Goal: Transaction & Acquisition: Purchase product/service

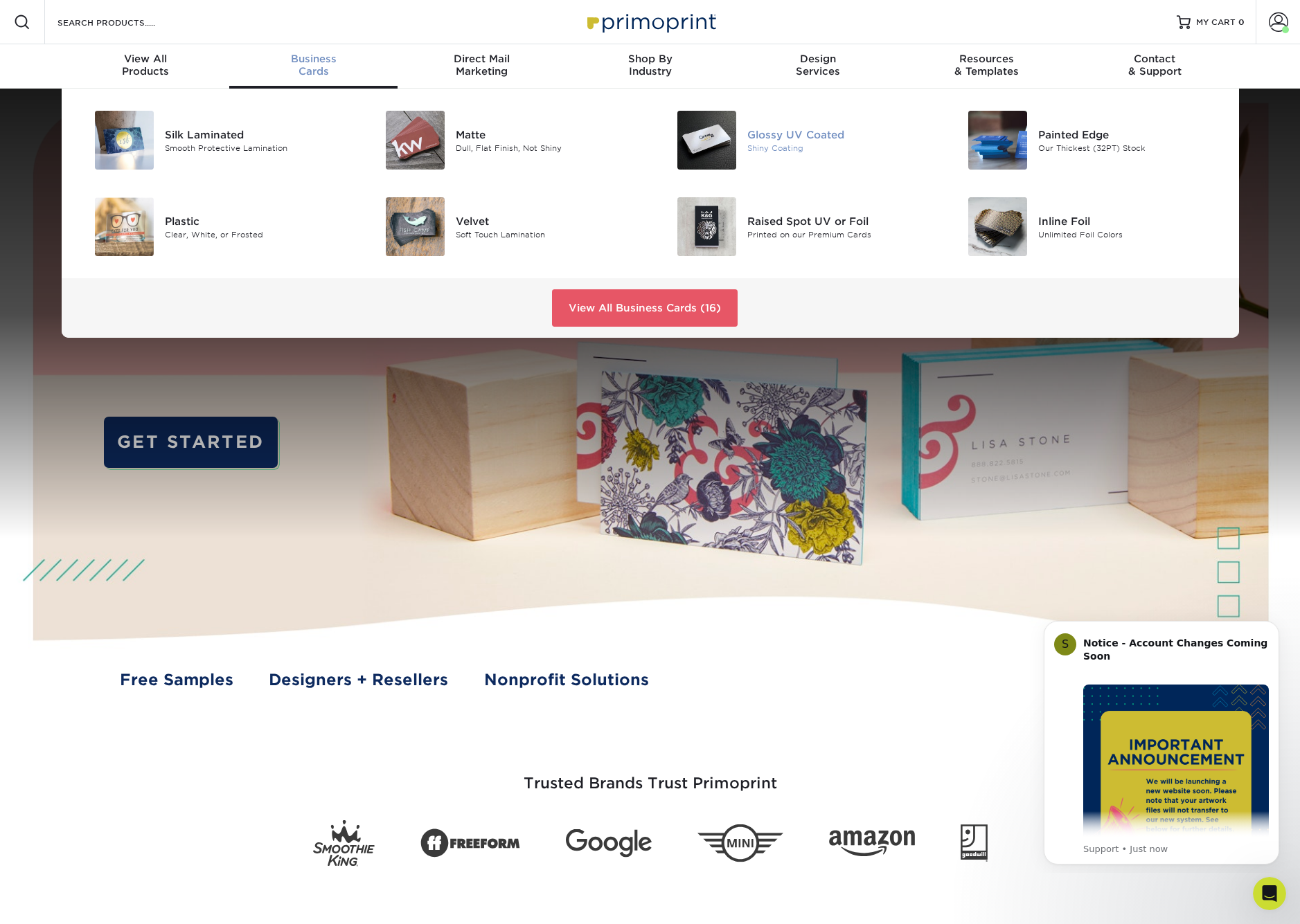
click at [804, 135] on div "Glossy UV Coated" at bounding box center [840, 134] width 184 height 15
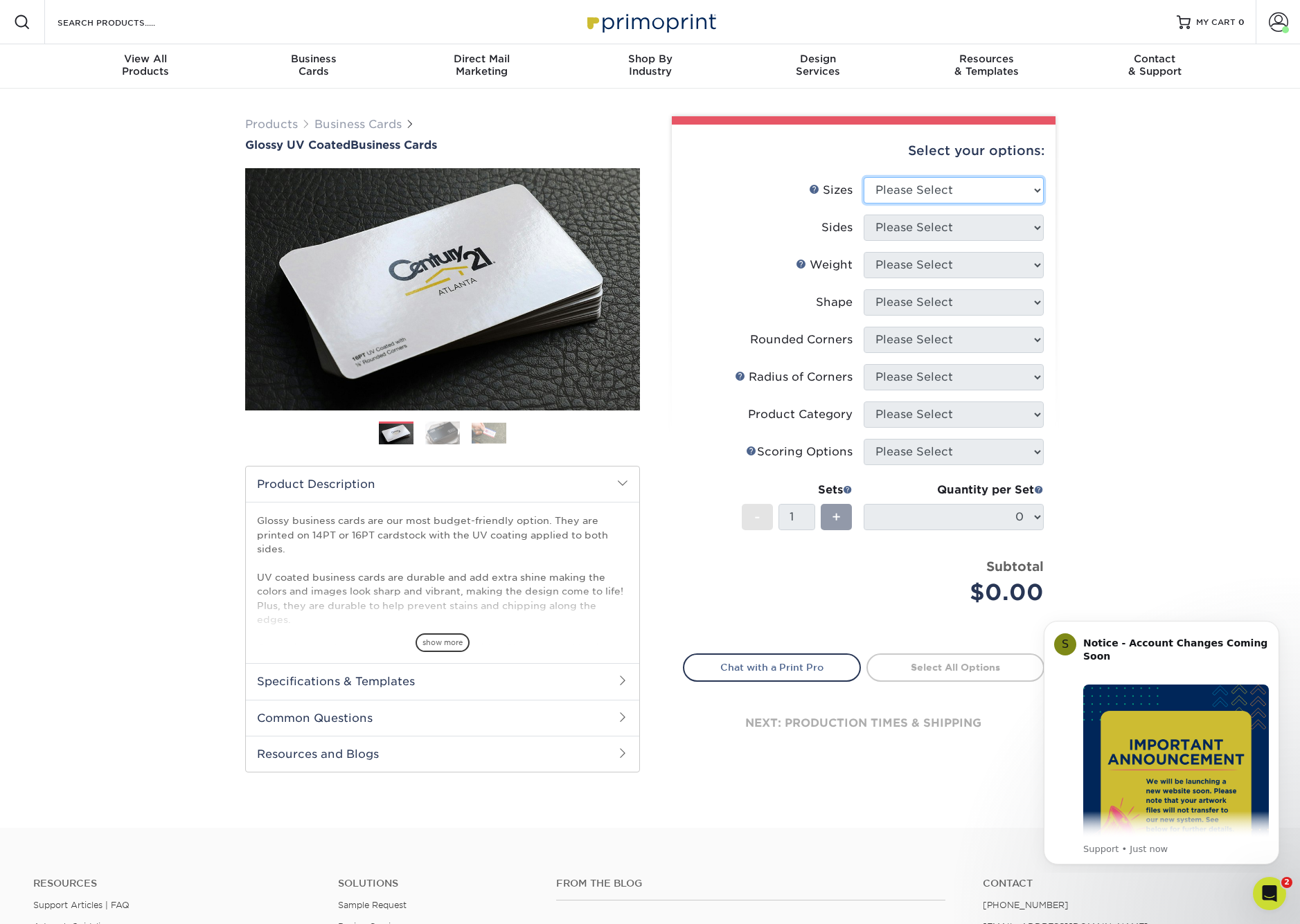
select select "2.00x3.50"
select select "13abbda7-1d64-4f25-8bb2-c179b224825d"
select select "16PT"
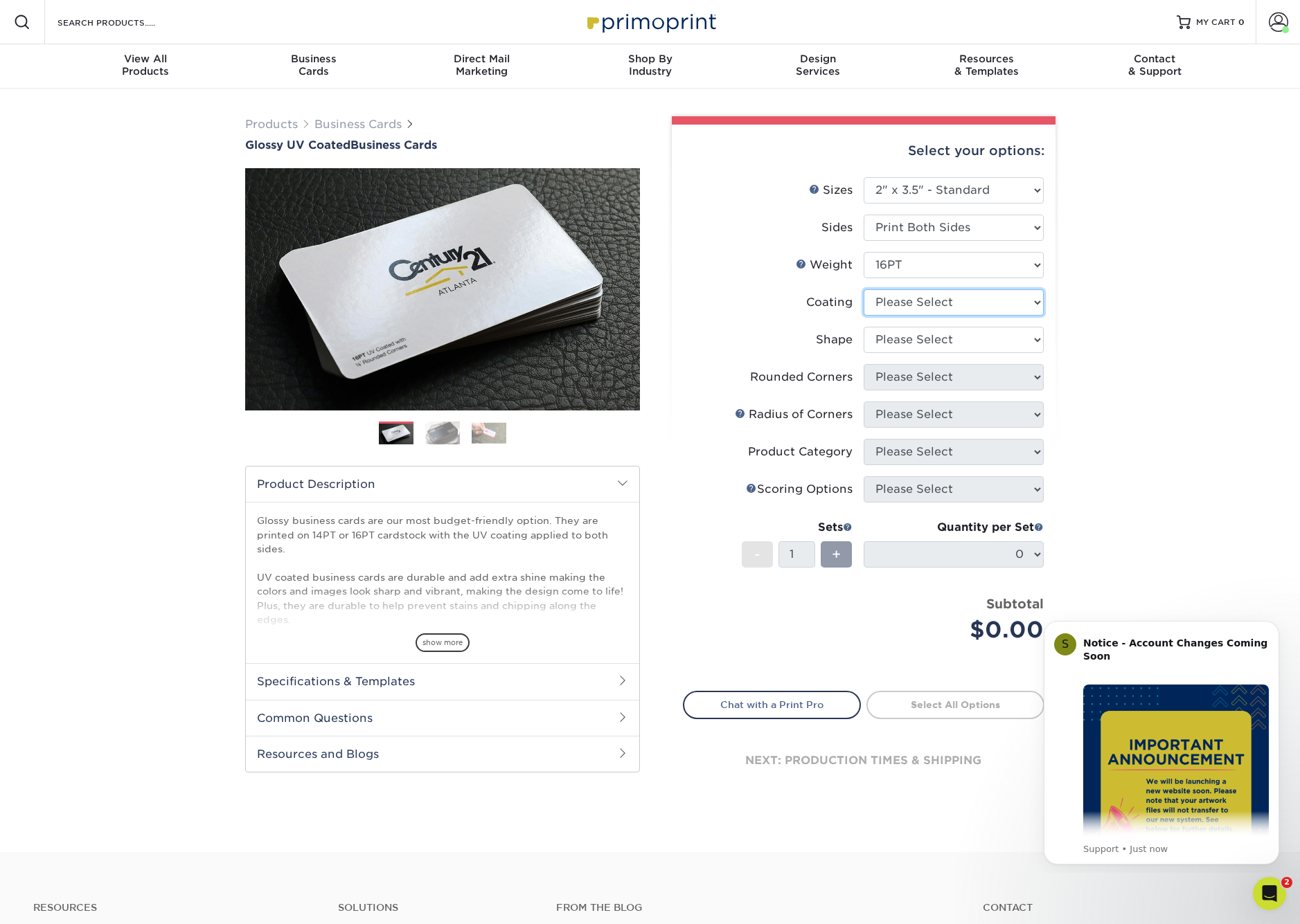
select select "ae367451-b2b8-45df-a344-0f05b6a12993"
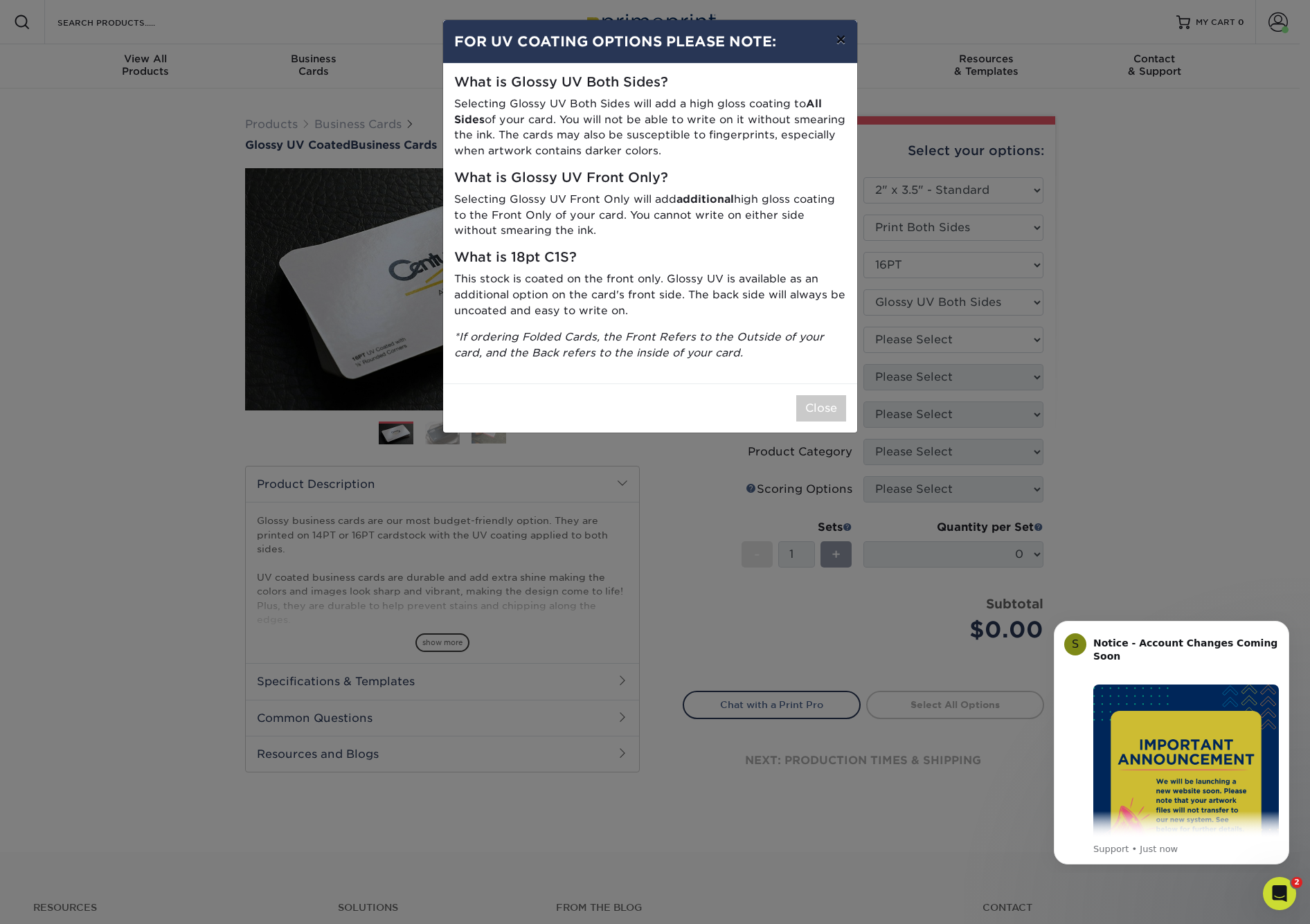
click at [846, 39] on button "×" at bounding box center [840, 39] width 32 height 38
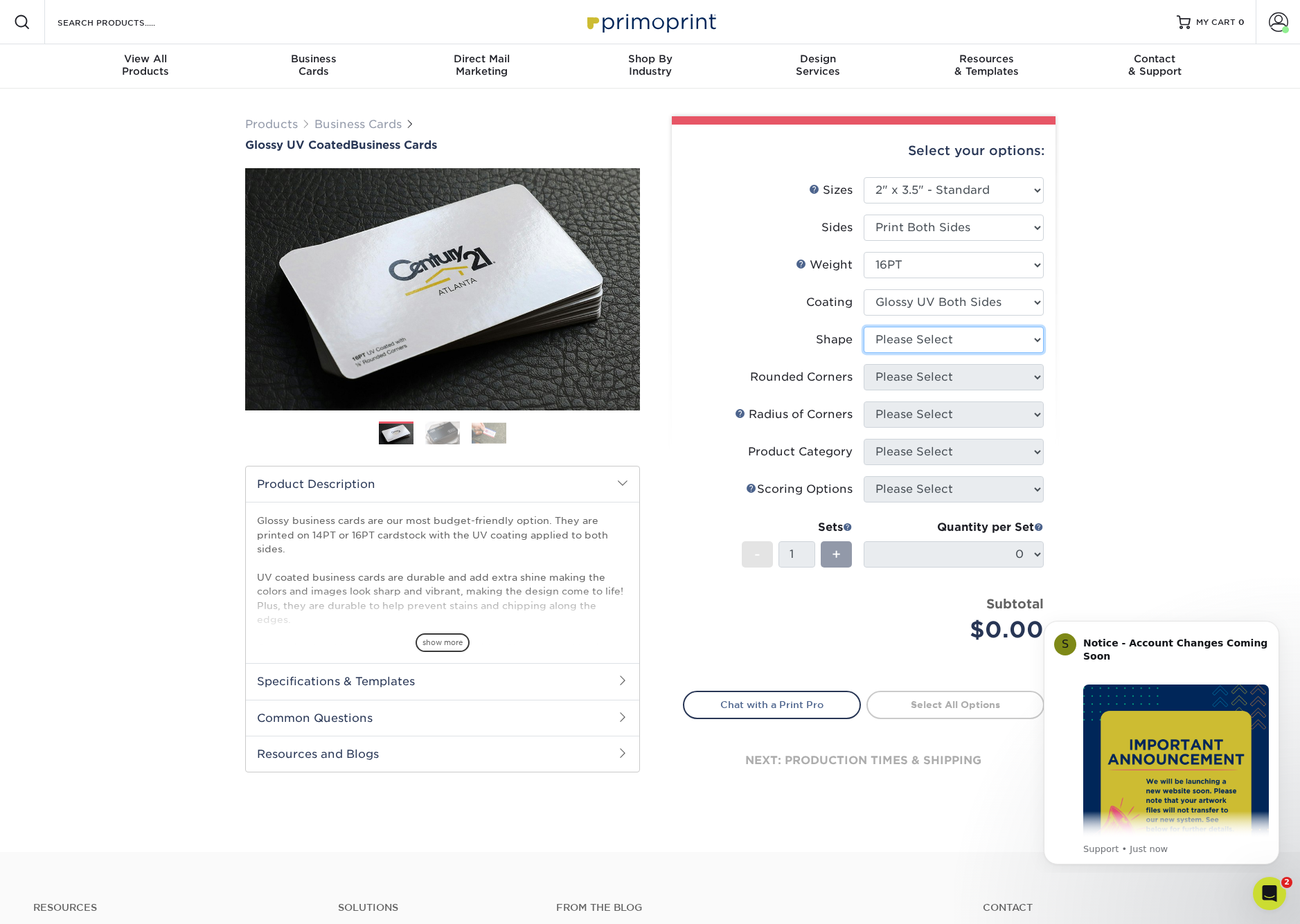
select select "standard"
select select "7672df9e-0e0a-464d-8e1f-920c575e4da3"
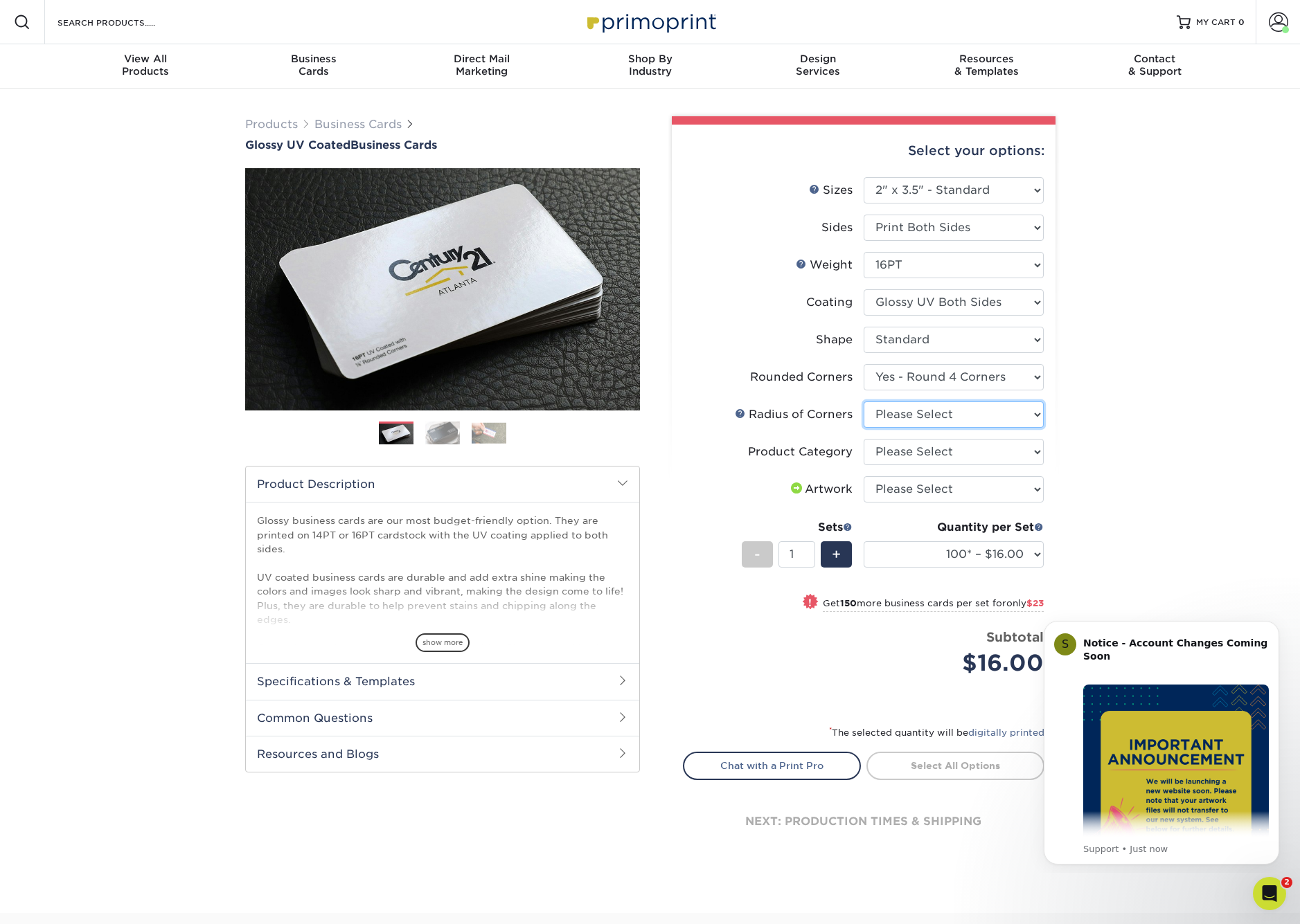
select select "589680c7-ee9a-431b-9d12-d7aeb1386a97"
select select "3b5148f1-0588-4f88-a218-97bcfdce65c1"
select select "upload"
select select "250* – $39.00"
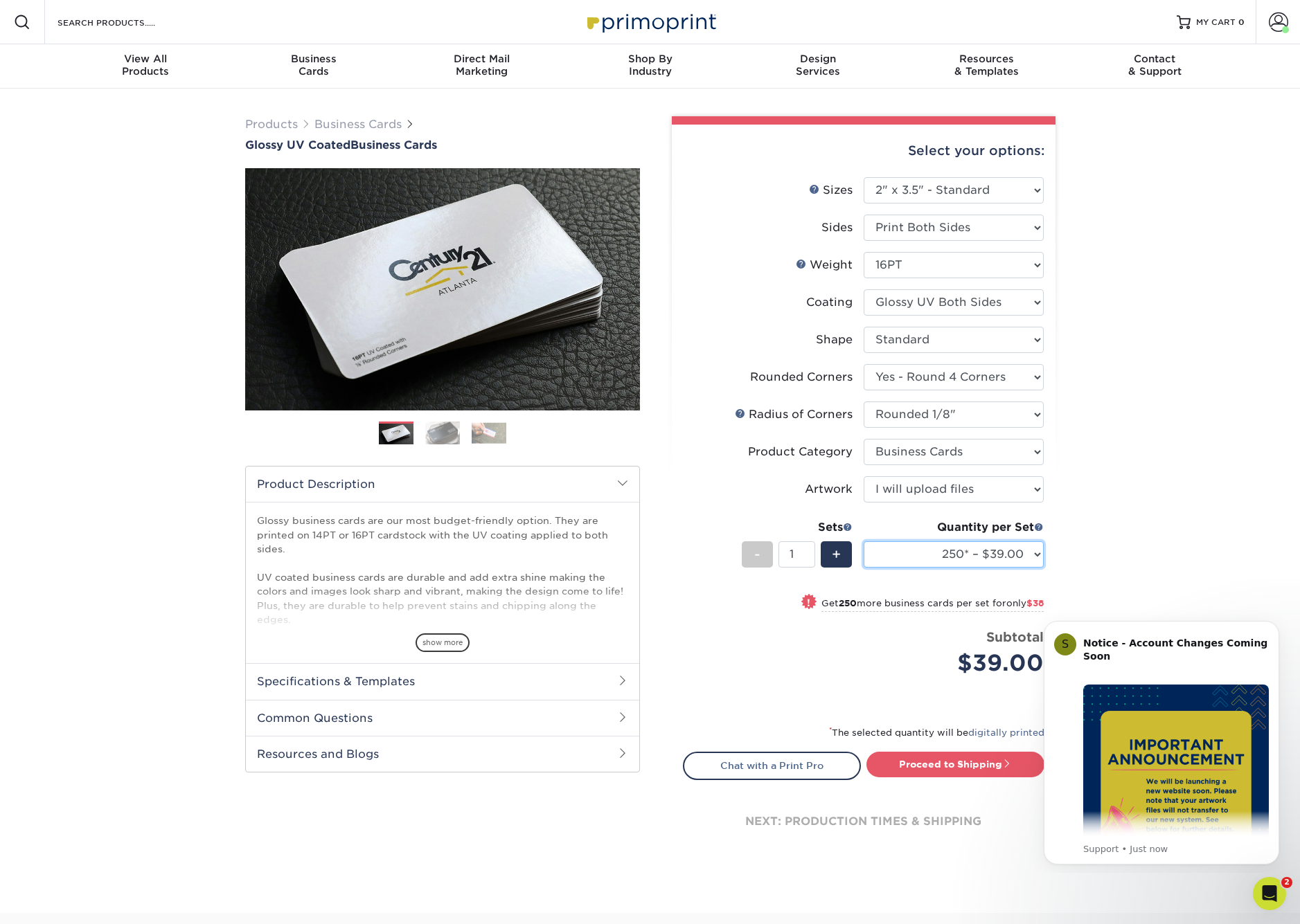
drag, startPoint x: 895, startPoint y: 551, endPoint x: 795, endPoint y: 0, distance: 560.0
click at [1155, 239] on div "Products Business Cards Glossy UV Coated Business Cards Previous Next" at bounding box center [650, 500] width 1300 height 824
